Goal: Task Accomplishment & Management: Manage account settings

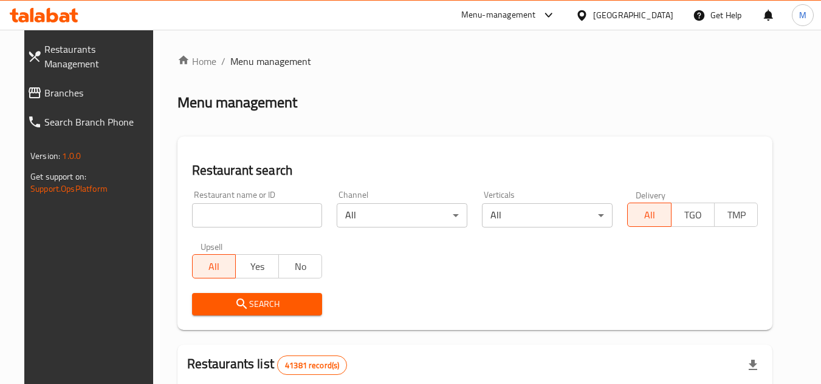
click at [83, 86] on span "Branches" at bounding box center [98, 93] width 108 height 15
click at [289, 217] on input "search" at bounding box center [257, 215] width 131 height 24
paste input "707238"
type input "707238"
click button "Search" at bounding box center [257, 304] width 131 height 22
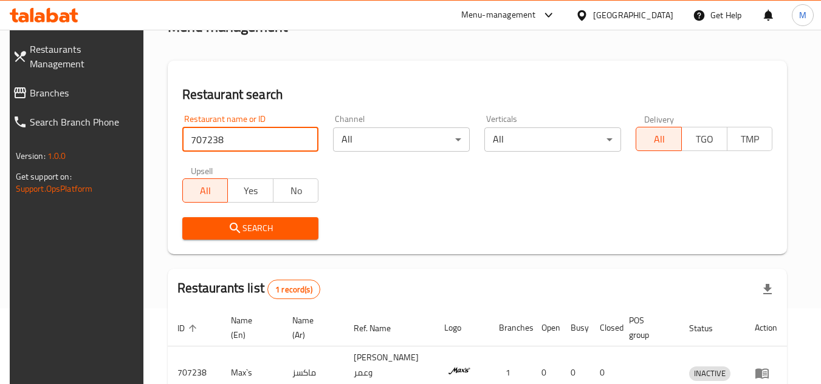
scroll to position [157, 0]
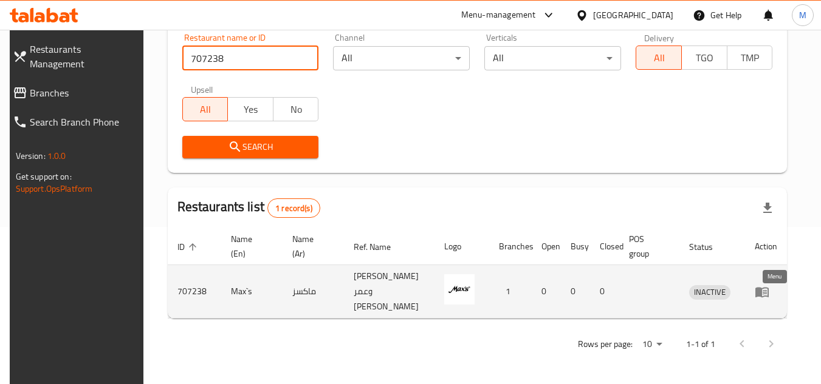
click at [766, 295] on icon "enhanced table" at bounding box center [761, 292] width 15 height 15
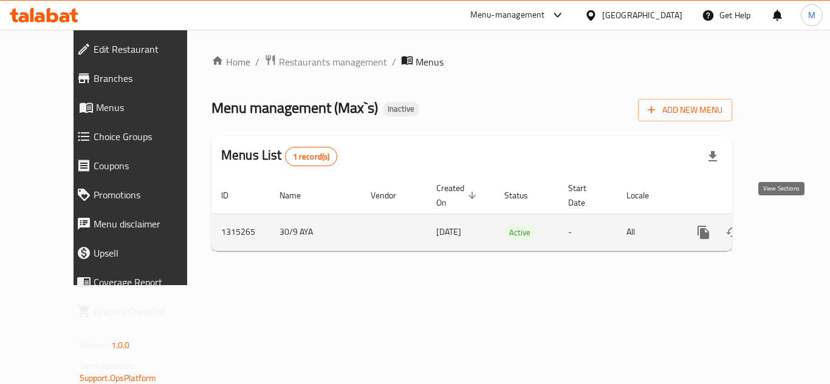
click at [787, 225] on icon "enhanced table" at bounding box center [791, 232] width 15 height 15
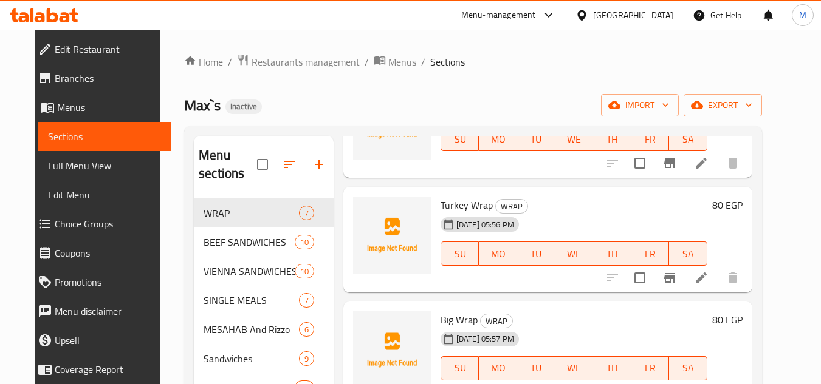
scroll to position [121, 0]
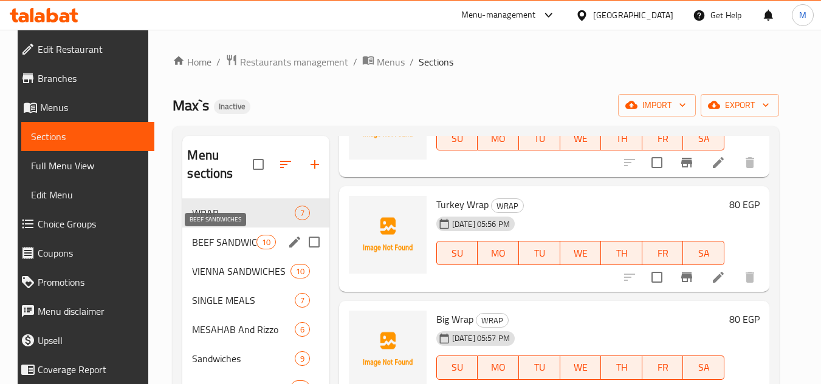
click at [206, 240] on span "BEEF SANDWICHES" at bounding box center [224, 242] width 64 height 15
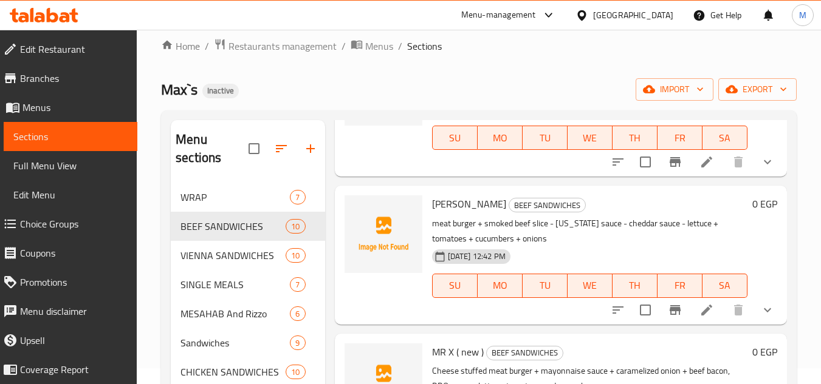
scroll to position [61, 0]
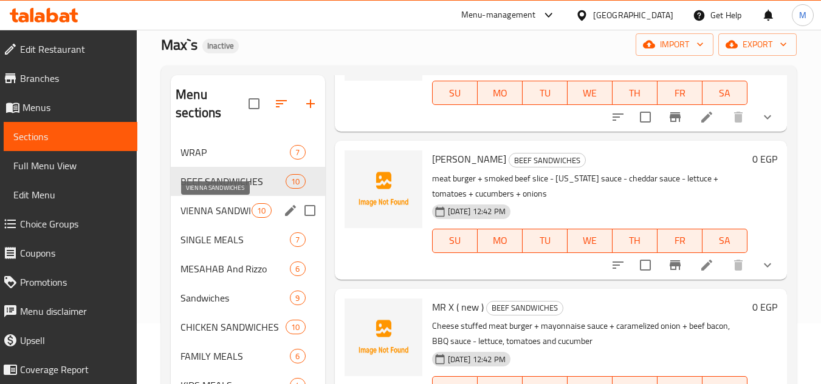
click at [199, 206] on span "VIENNA SANDWICHES" at bounding box center [215, 210] width 71 height 15
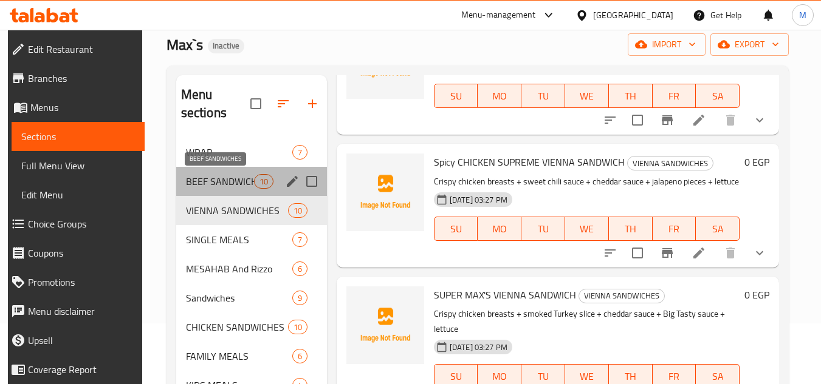
click at [205, 182] on span "BEEF SANDWICHES" at bounding box center [220, 181] width 68 height 15
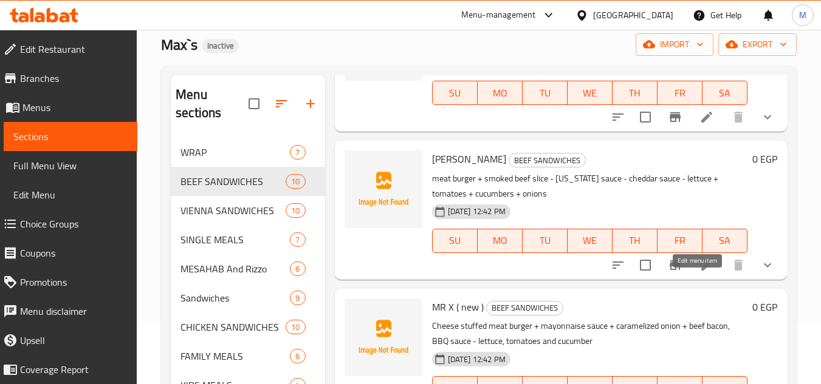
click at [702, 273] on icon at bounding box center [706, 265] width 15 height 15
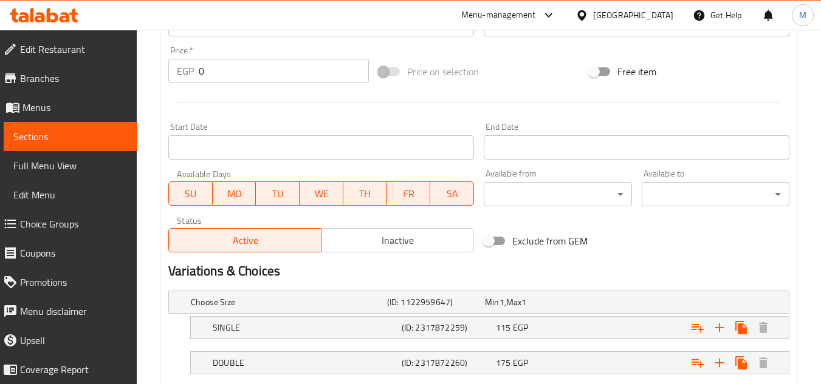
scroll to position [486, 0]
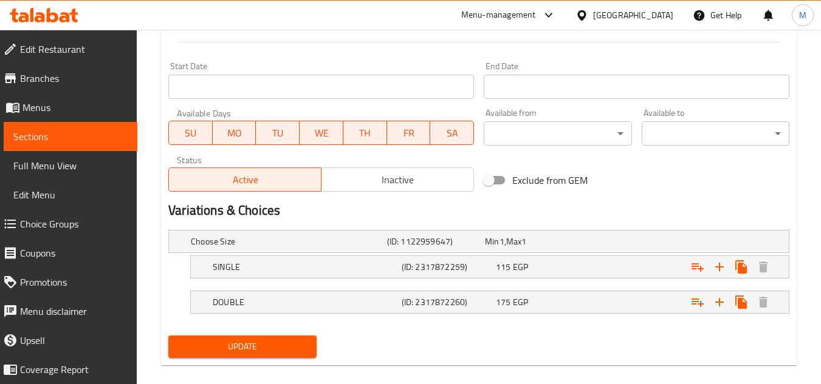
click at [83, 131] on span "Sections" at bounding box center [70, 136] width 114 height 15
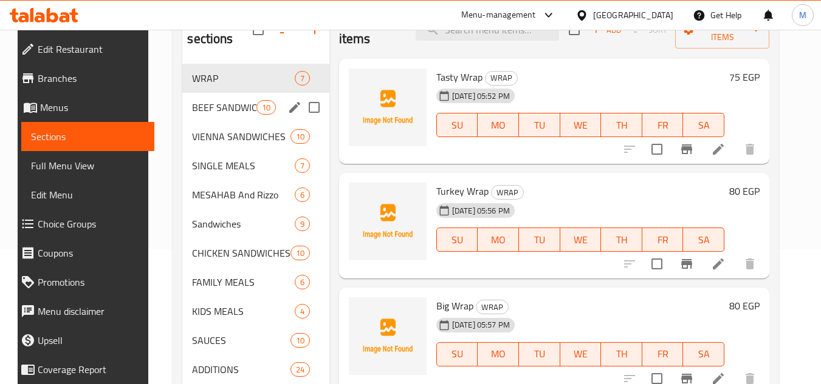
scroll to position [113, 0]
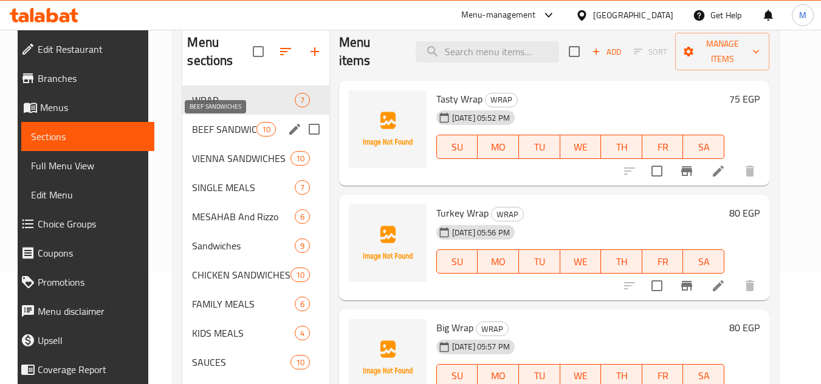
click at [217, 128] on span "BEEF SANDWICHES" at bounding box center [224, 129] width 64 height 15
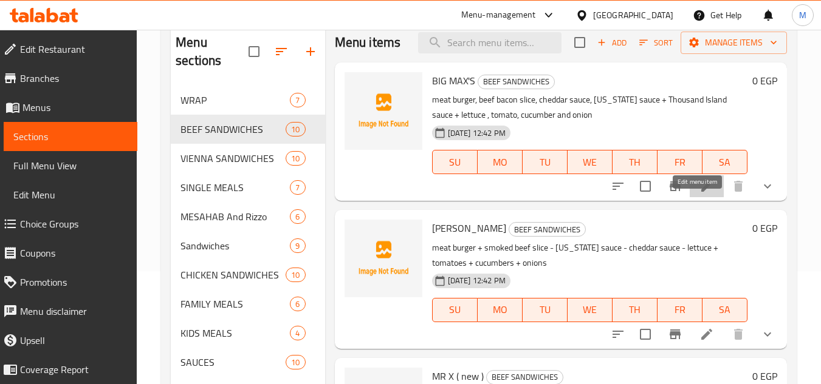
click at [702, 194] on icon at bounding box center [706, 186] width 15 height 15
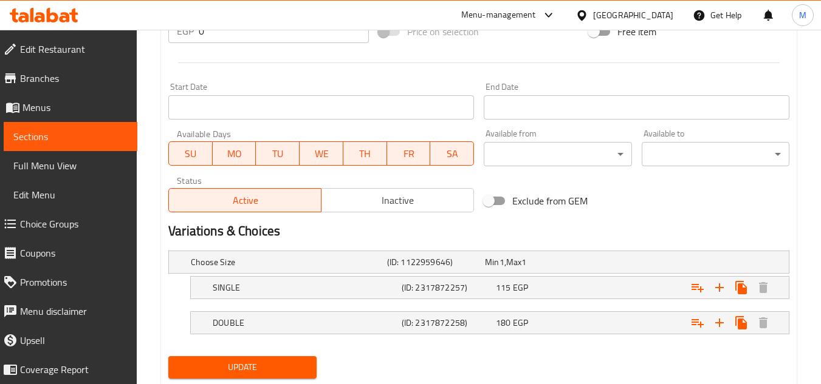
scroll to position [486, 0]
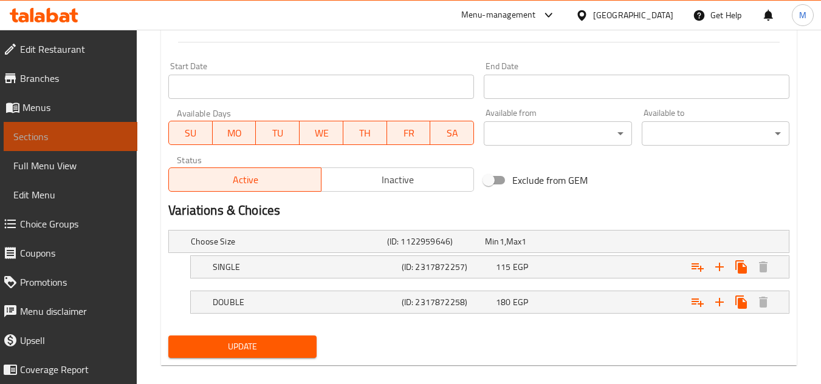
click at [83, 138] on span "Sections" at bounding box center [70, 136] width 114 height 15
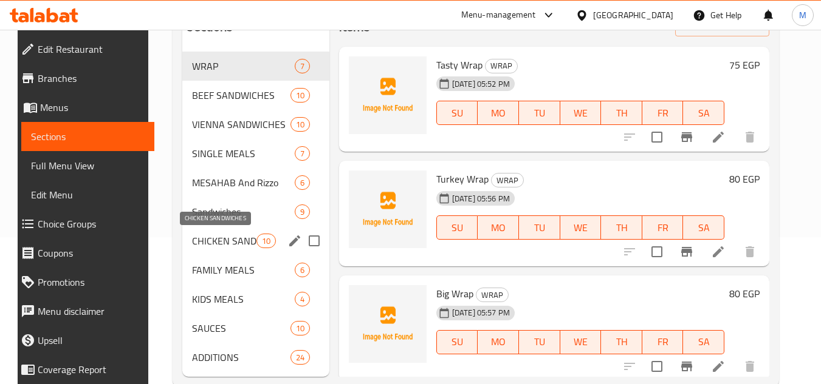
scroll to position [174, 0]
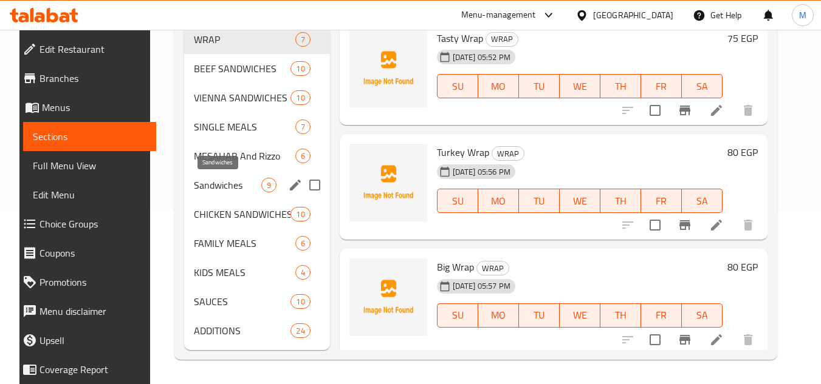
click at [194, 182] on span "Sandwiches" at bounding box center [227, 185] width 67 height 15
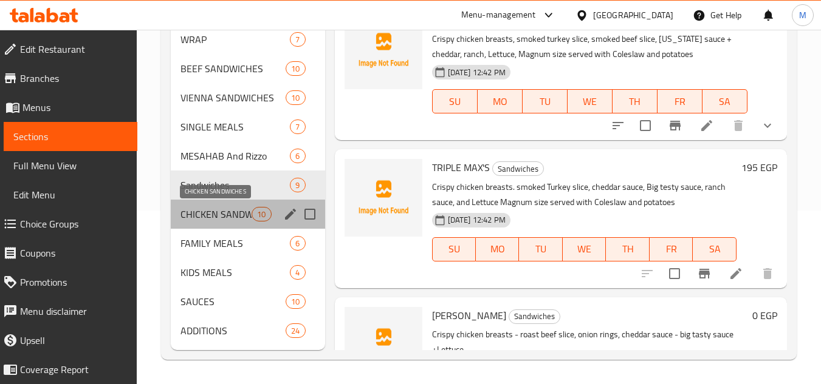
click at [224, 216] on span "CHICKEN SANDWICHES" at bounding box center [215, 214] width 71 height 15
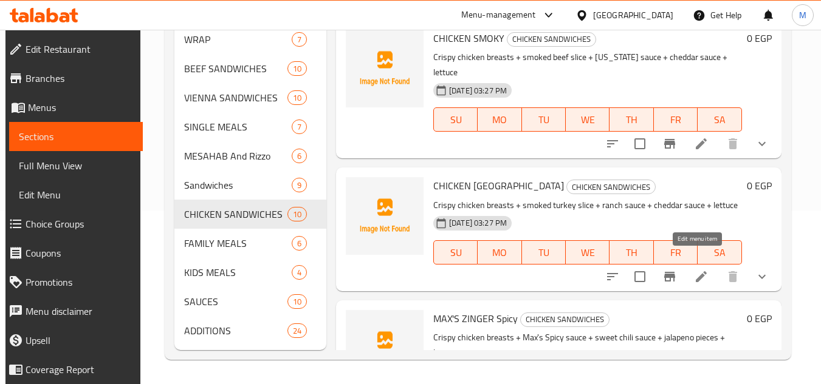
click at [699, 272] on icon at bounding box center [700, 277] width 11 height 11
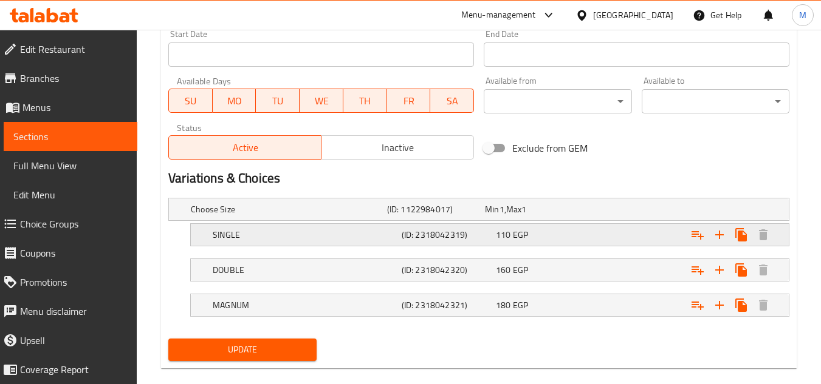
scroll to position [536, 0]
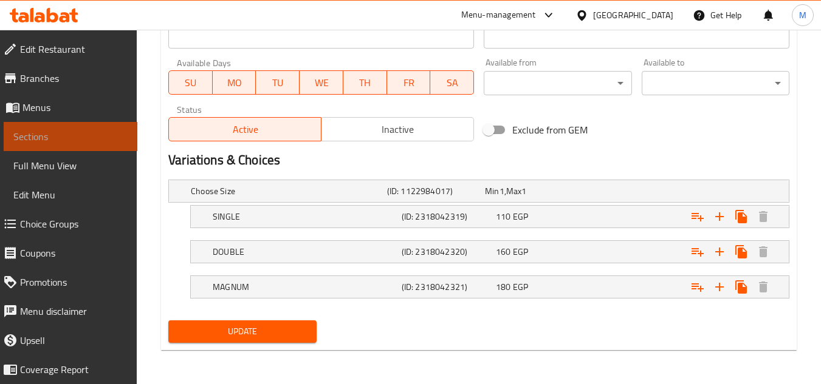
click at [83, 134] on span "Sections" at bounding box center [70, 136] width 114 height 15
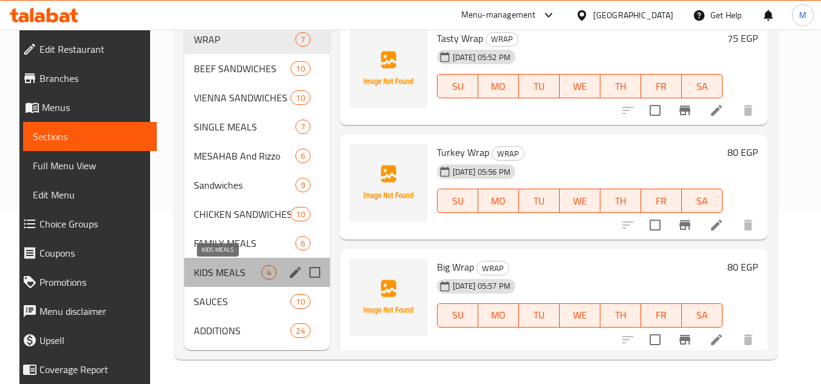
click at [194, 278] on span "KIDS MEALS" at bounding box center [227, 272] width 67 height 15
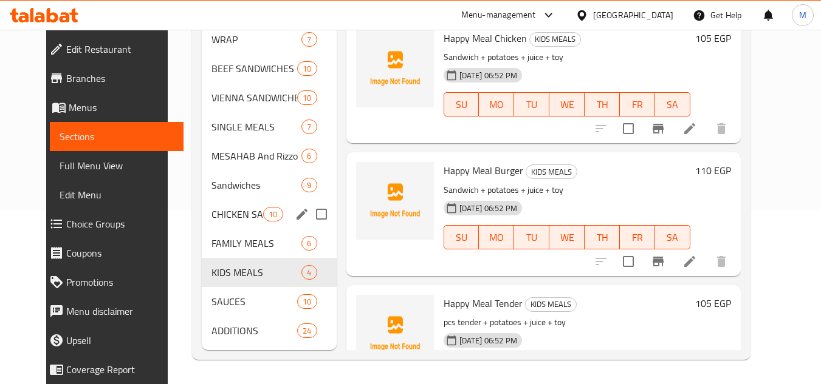
click at [205, 205] on div "CHICKEN SANDWICHES 10" at bounding box center [269, 214] width 135 height 29
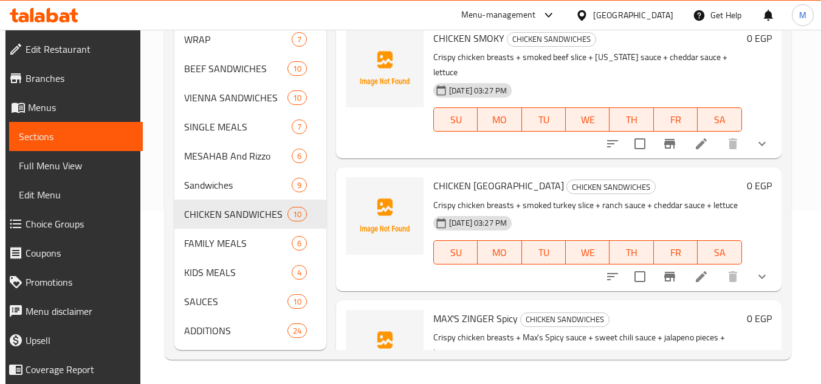
click at [50, 14] on icon at bounding box center [53, 15] width 12 height 15
